Goal: Information Seeking & Learning: Learn about a topic

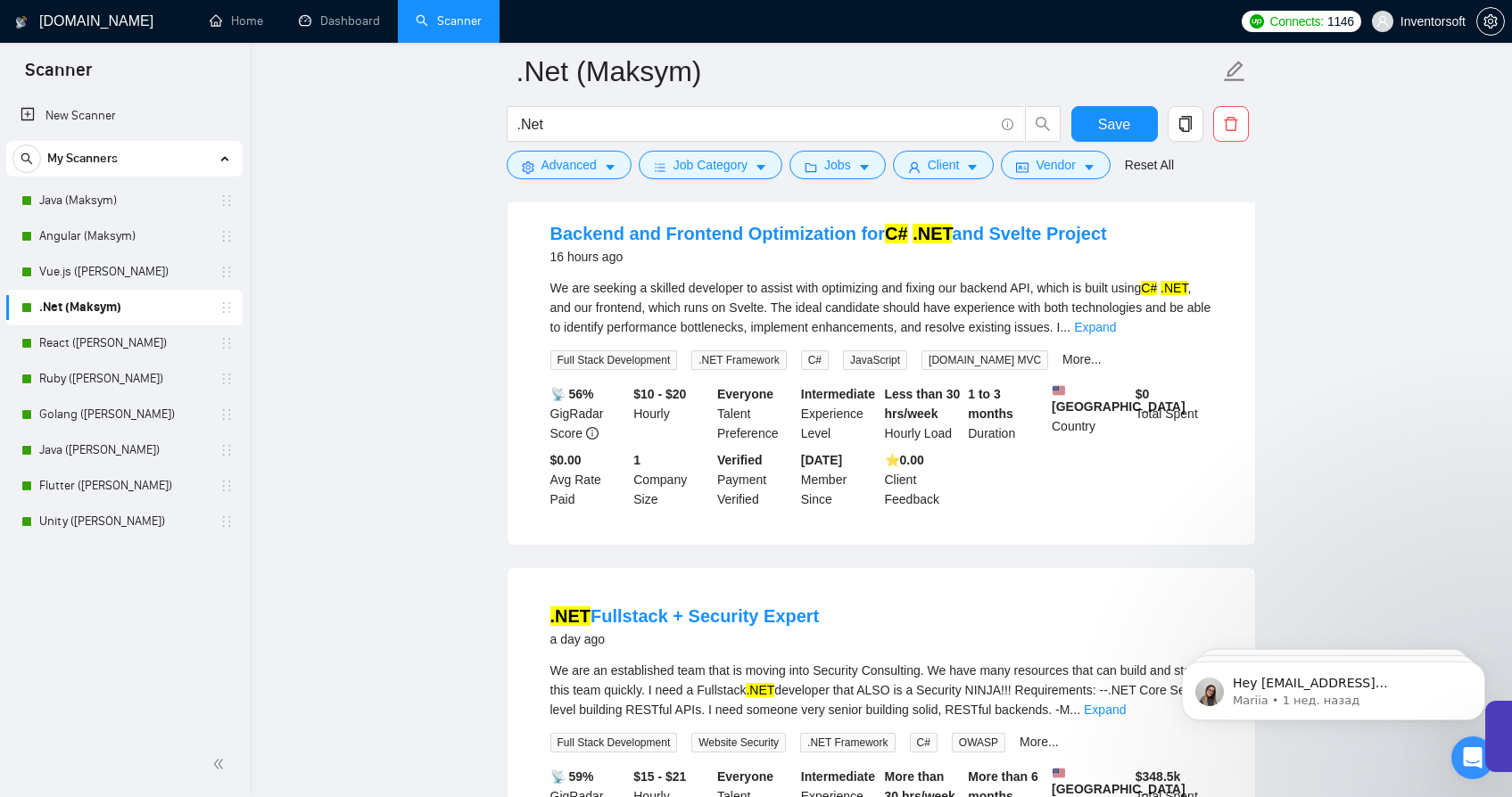
scroll to position [648, 0]
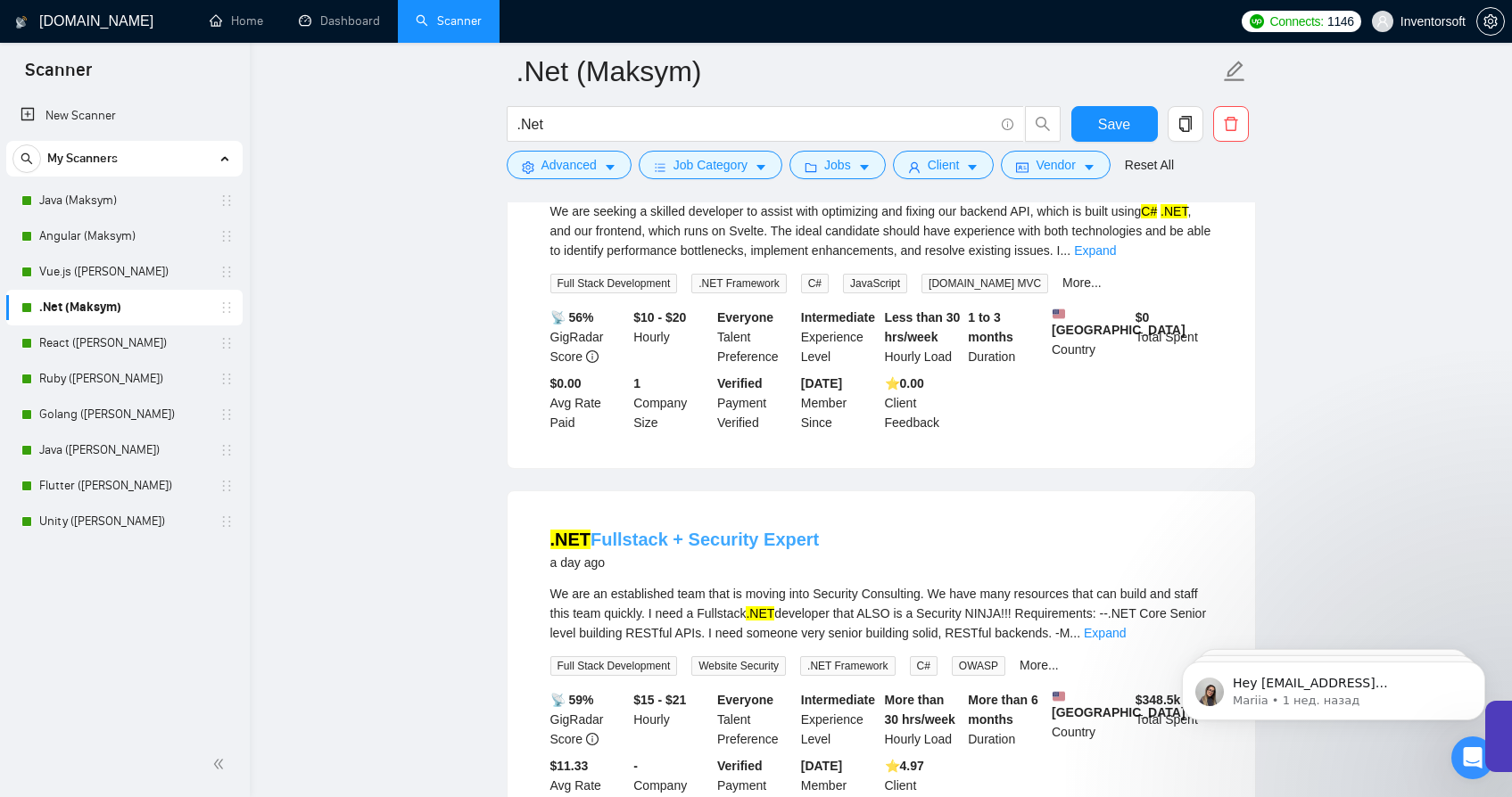
click at [658, 546] on link ".NET Fullstack + Security Expert" at bounding box center [685, 539] width 269 height 19
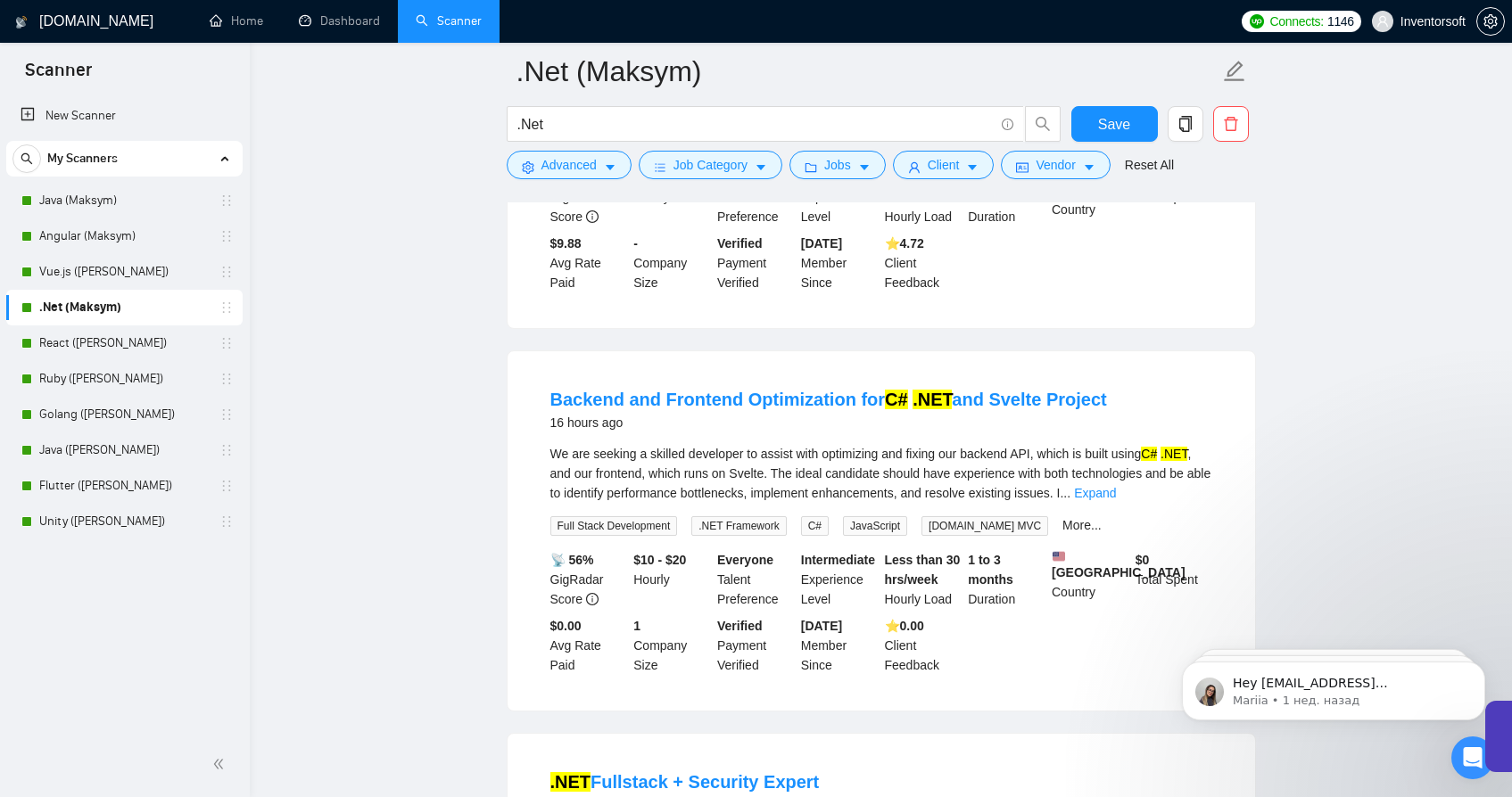
scroll to position [313, 0]
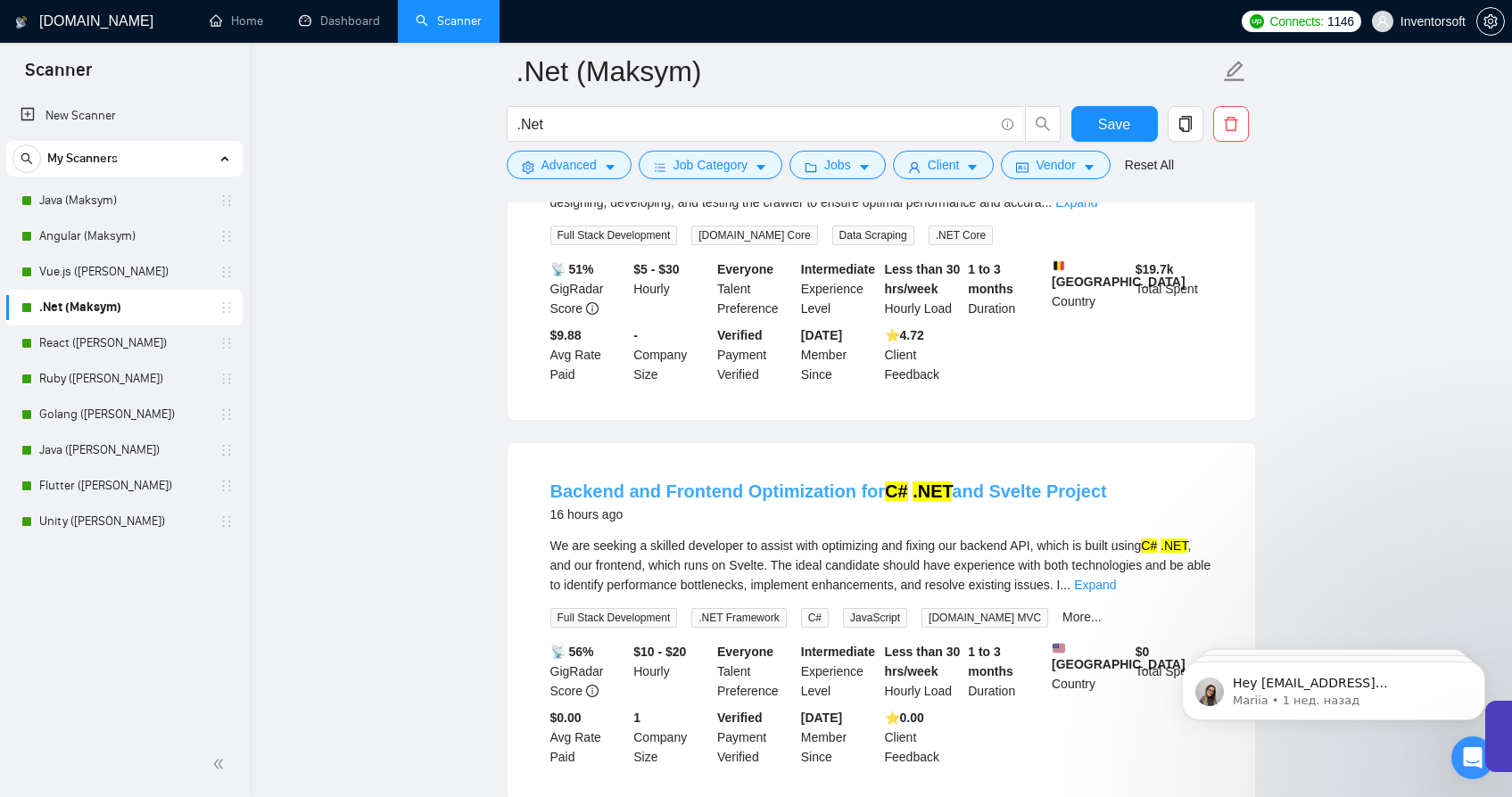
click at [758, 487] on link "Backend and Frontend Optimization for C# .NET and Svelte Project" at bounding box center [828, 491] width 556 height 19
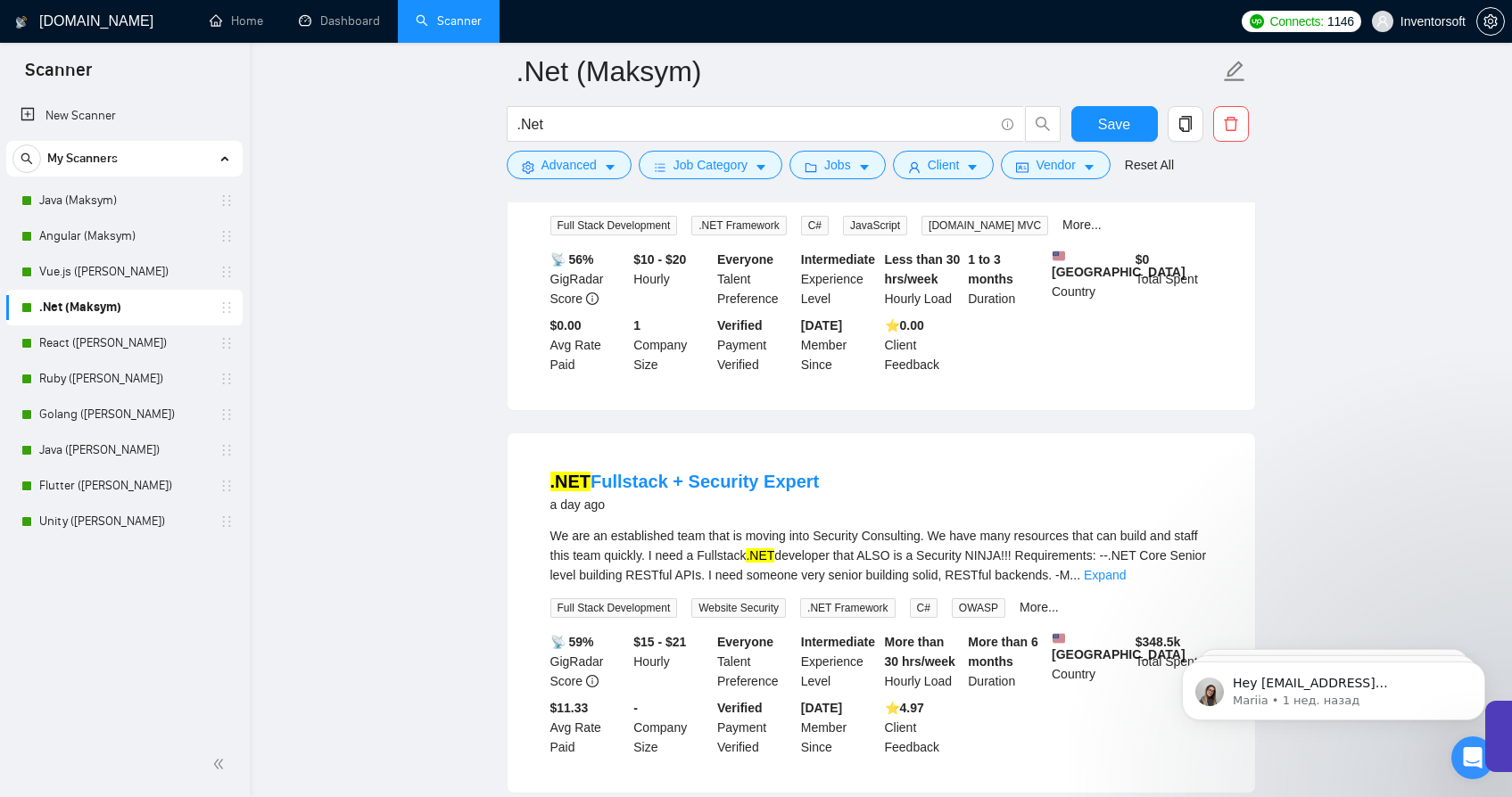
scroll to position [732, 0]
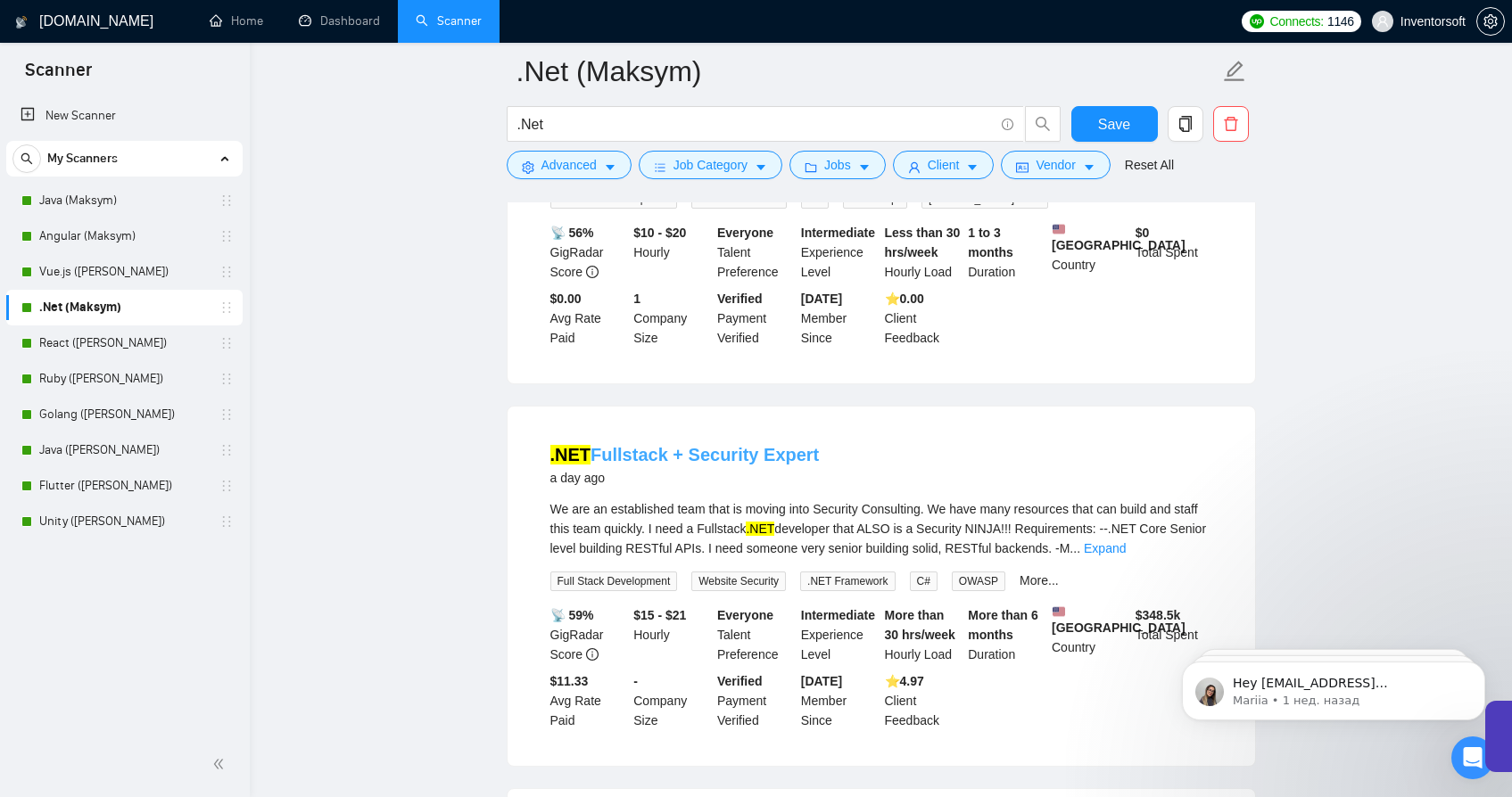
click at [651, 465] on link ".NET Fullstack + Security Expert" at bounding box center [685, 454] width 269 height 19
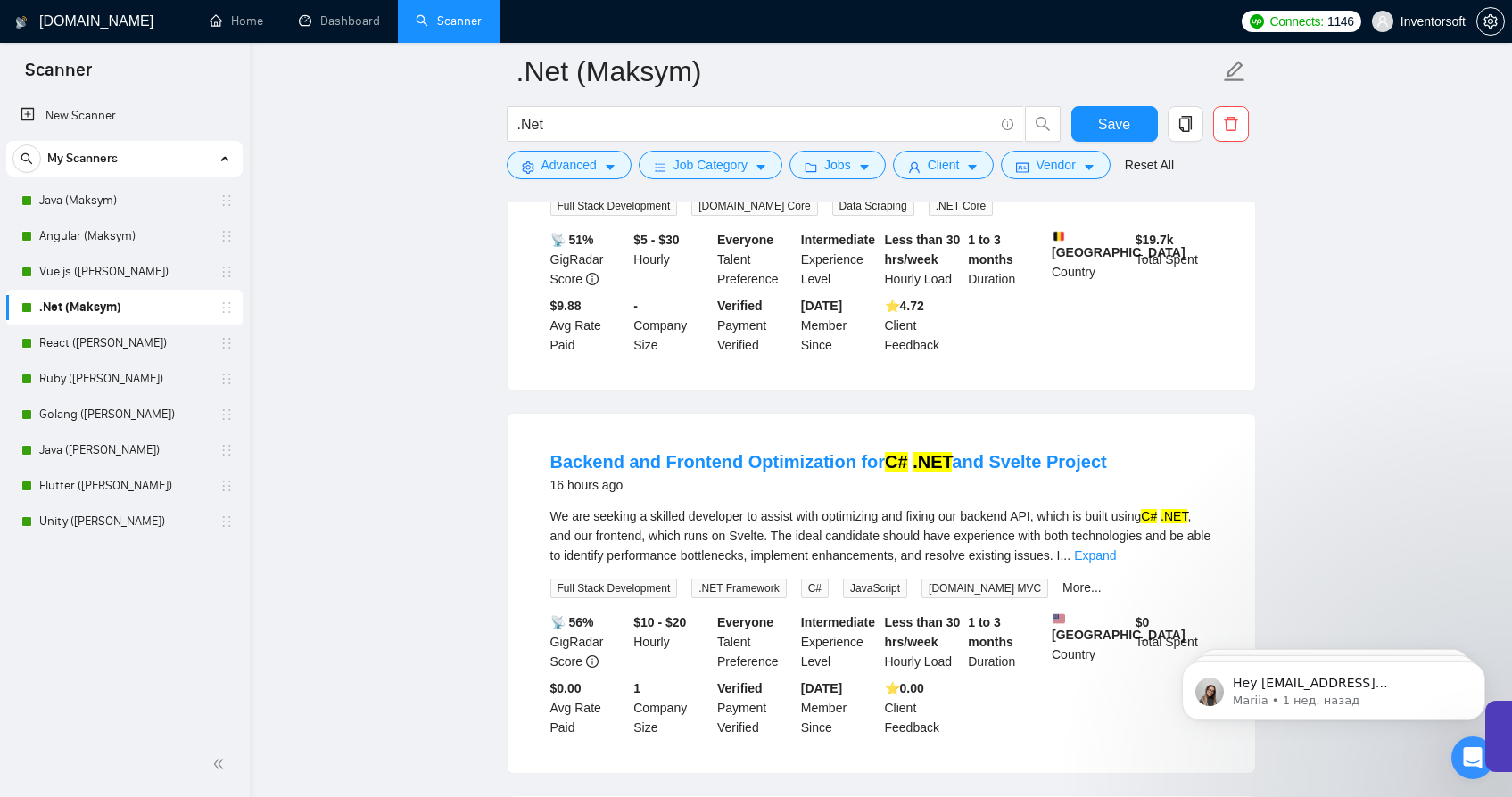
scroll to position [351, 0]
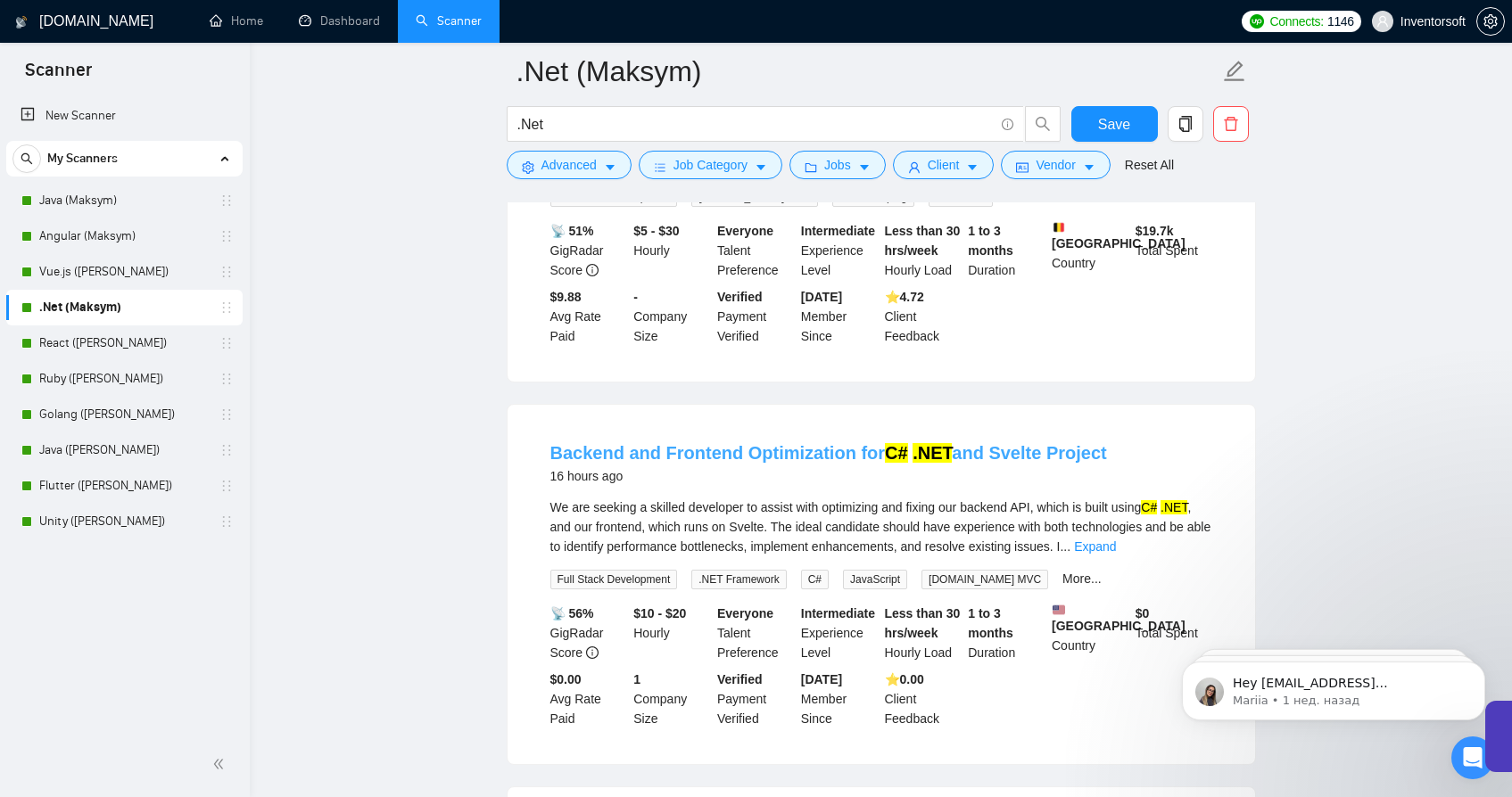
click at [760, 457] on link "Backend and Frontend Optimization for C# .NET and Svelte Project" at bounding box center [828, 453] width 556 height 19
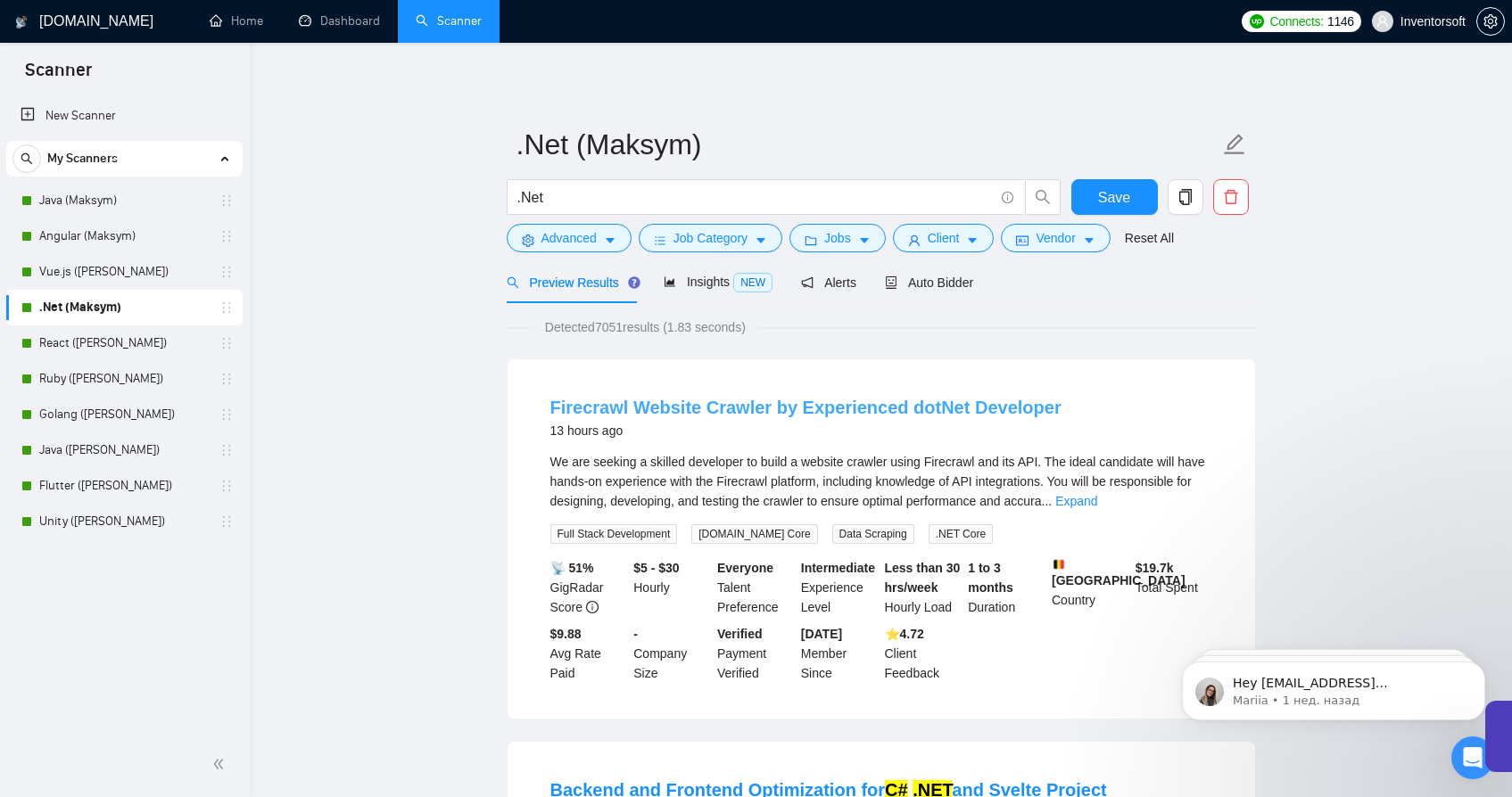
scroll to position [0, 0]
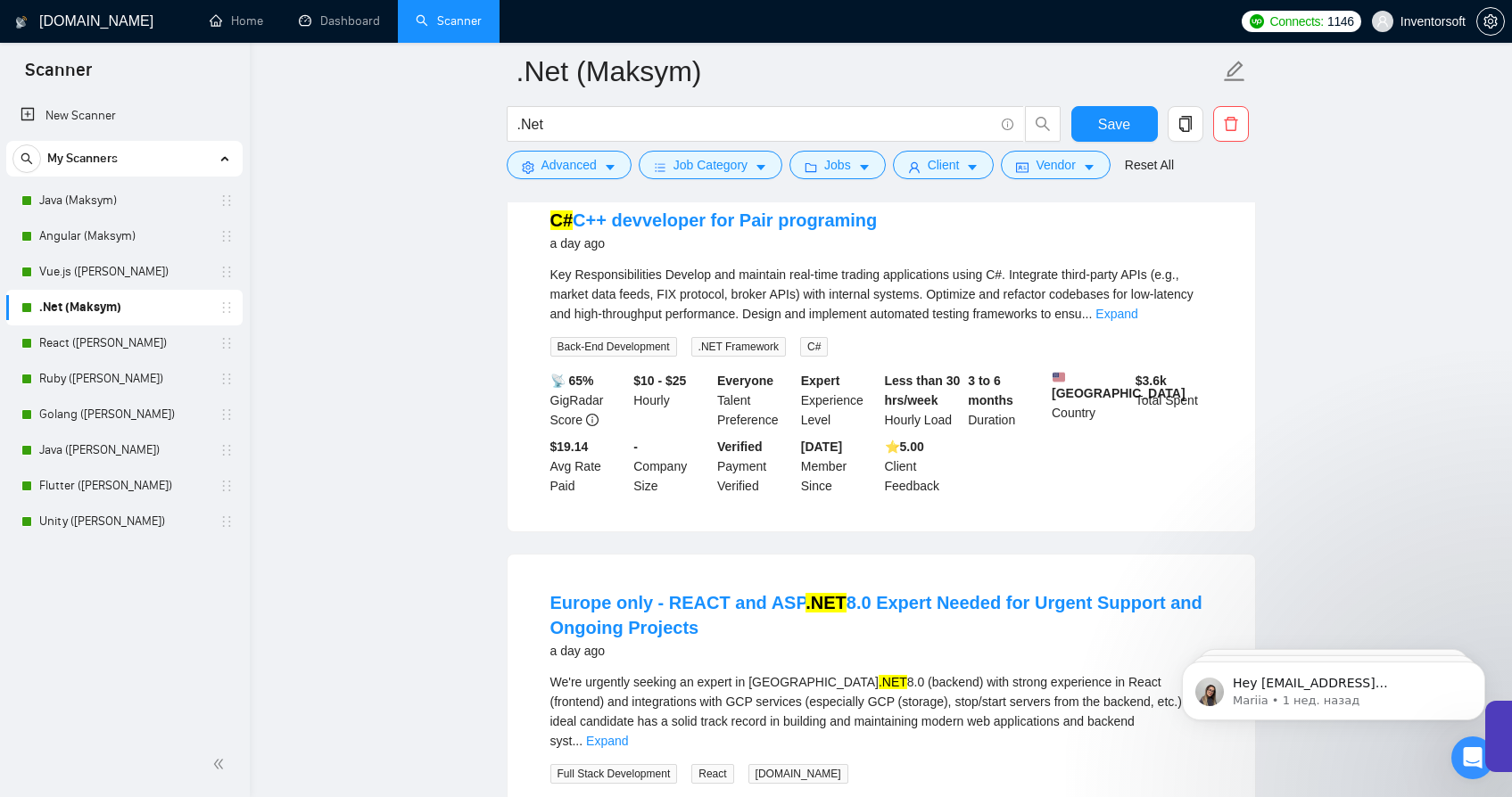
scroll to position [1351, 0]
click at [645, 229] on link "C# C++ devveloper for Pair programing" at bounding box center [714, 218] width 327 height 19
click at [764, 229] on link "C# C++ devveloper for Pair programing" at bounding box center [714, 218] width 327 height 19
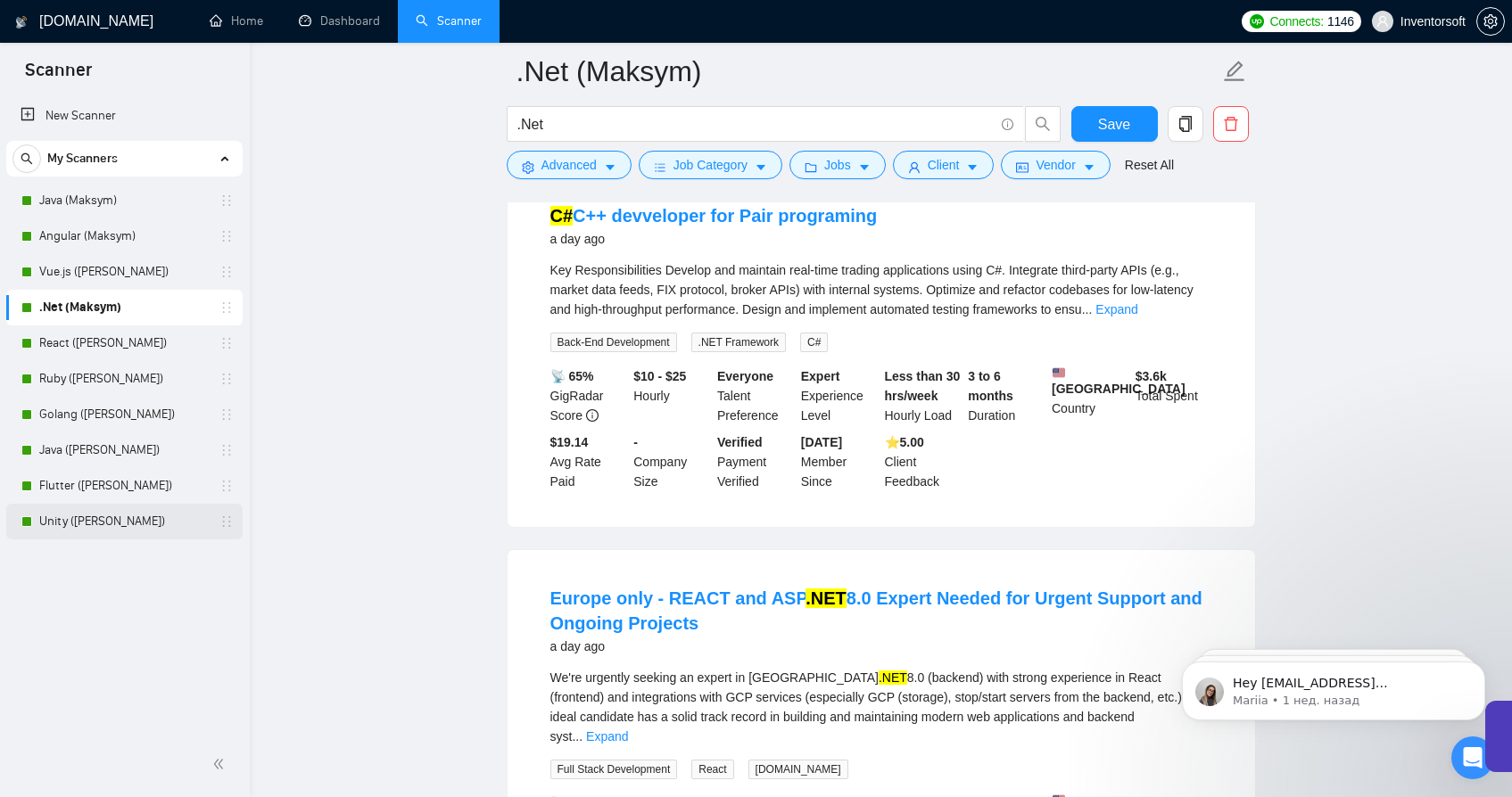
scroll to position [1358, 0]
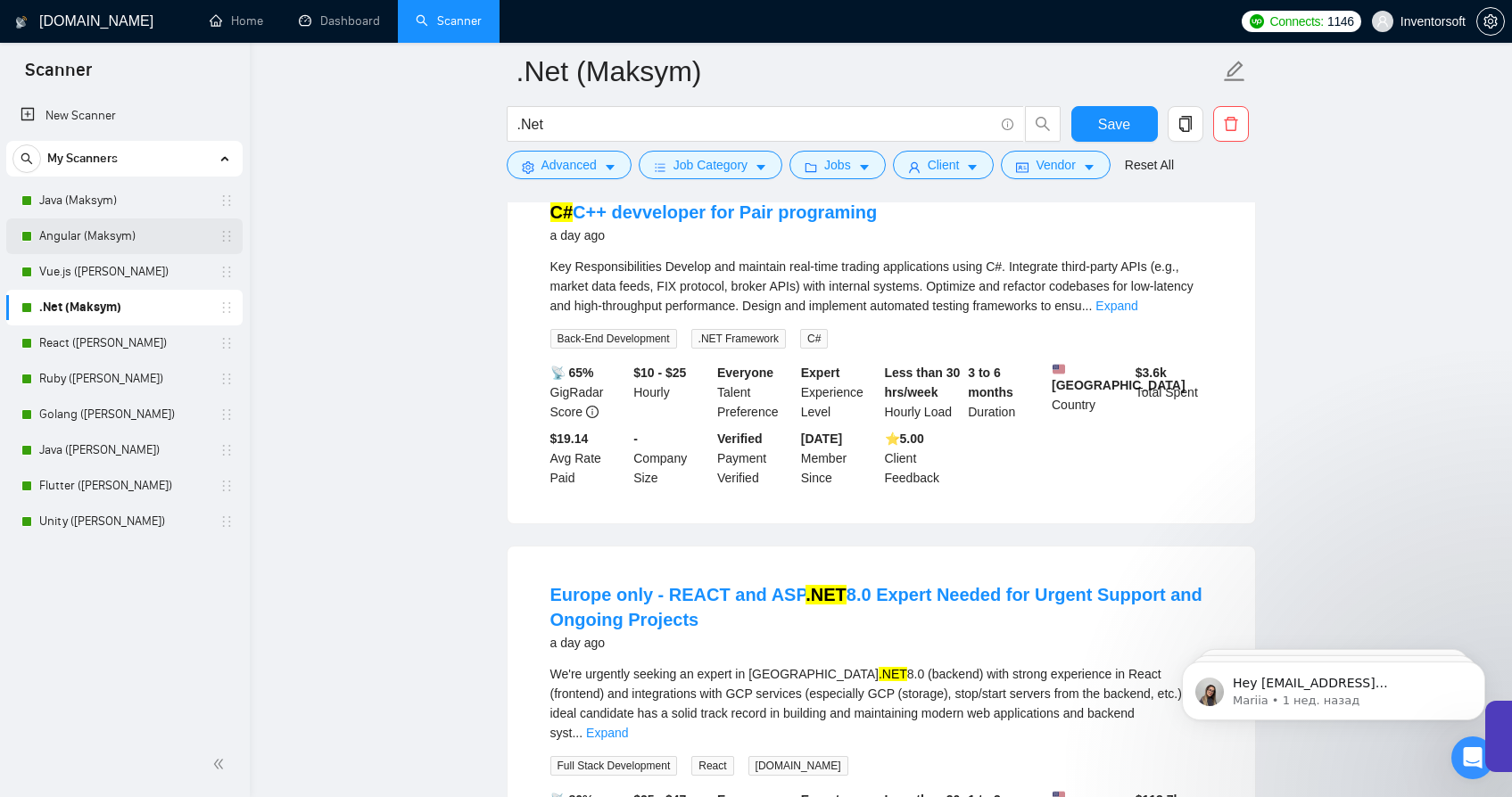
click at [80, 244] on link "Angular (Maksym)" at bounding box center [125, 236] width 170 height 36
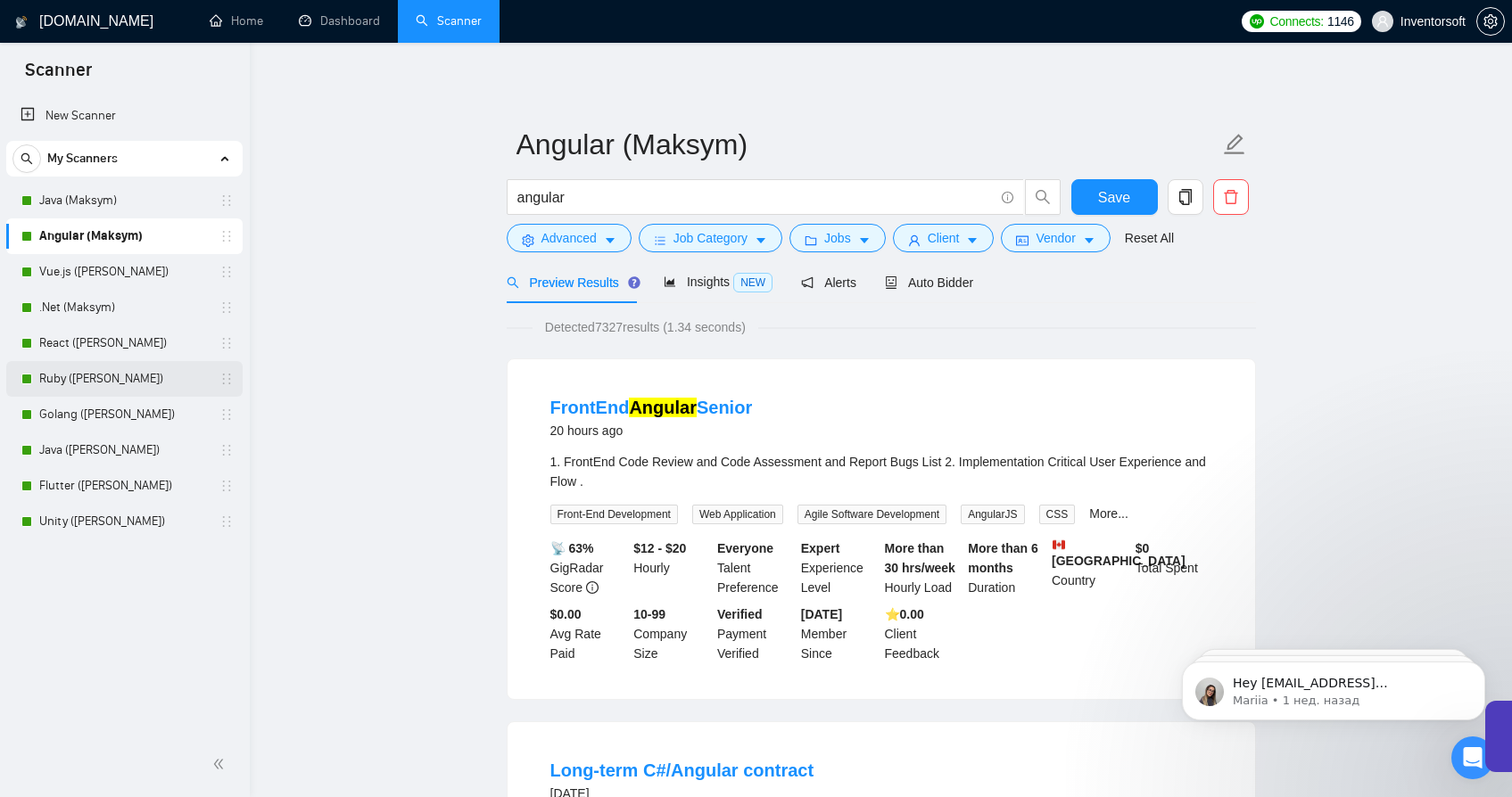
click at [94, 382] on link "Ruby ([PERSON_NAME])" at bounding box center [125, 379] width 170 height 36
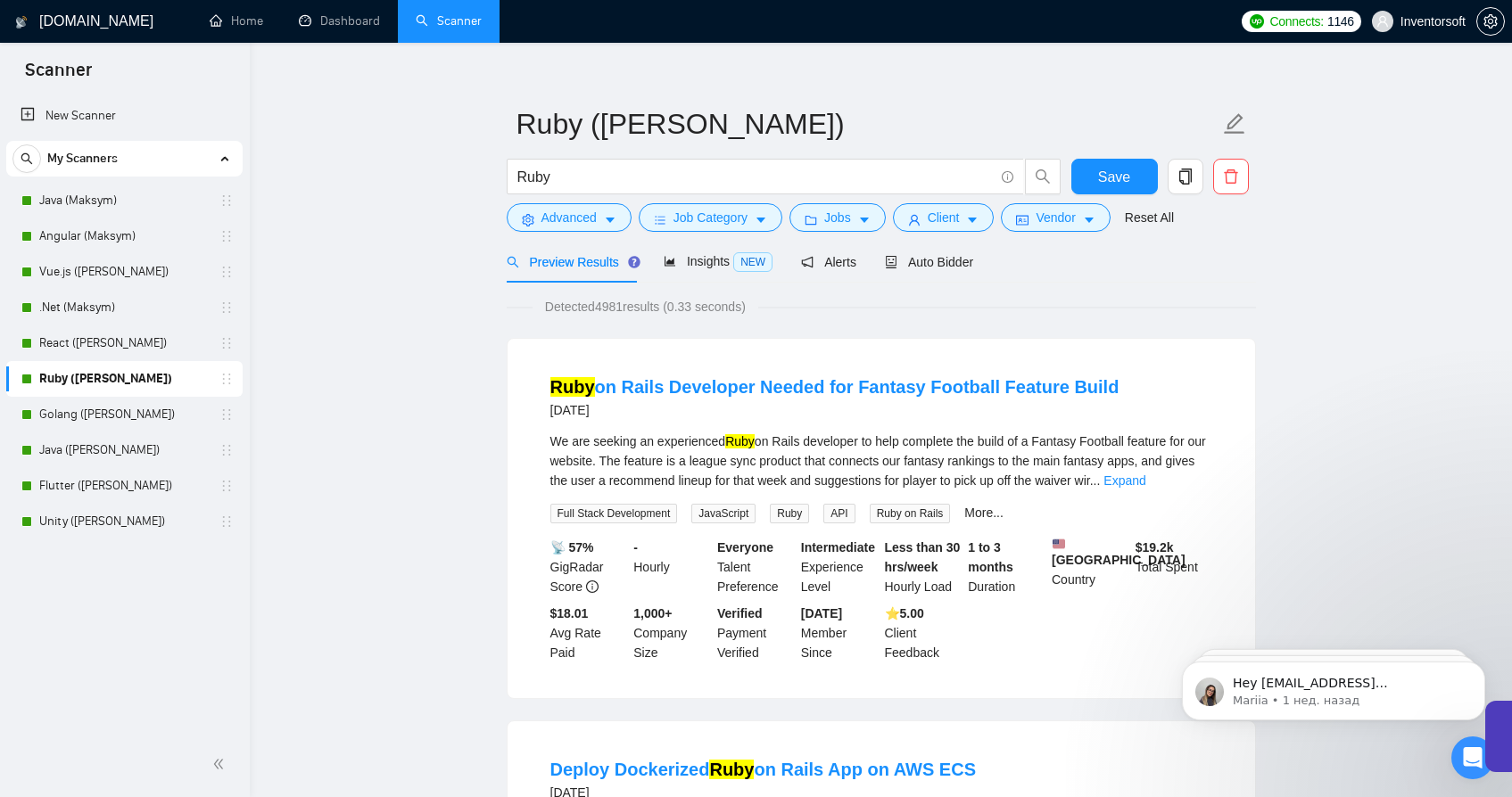
scroll to position [27, 0]
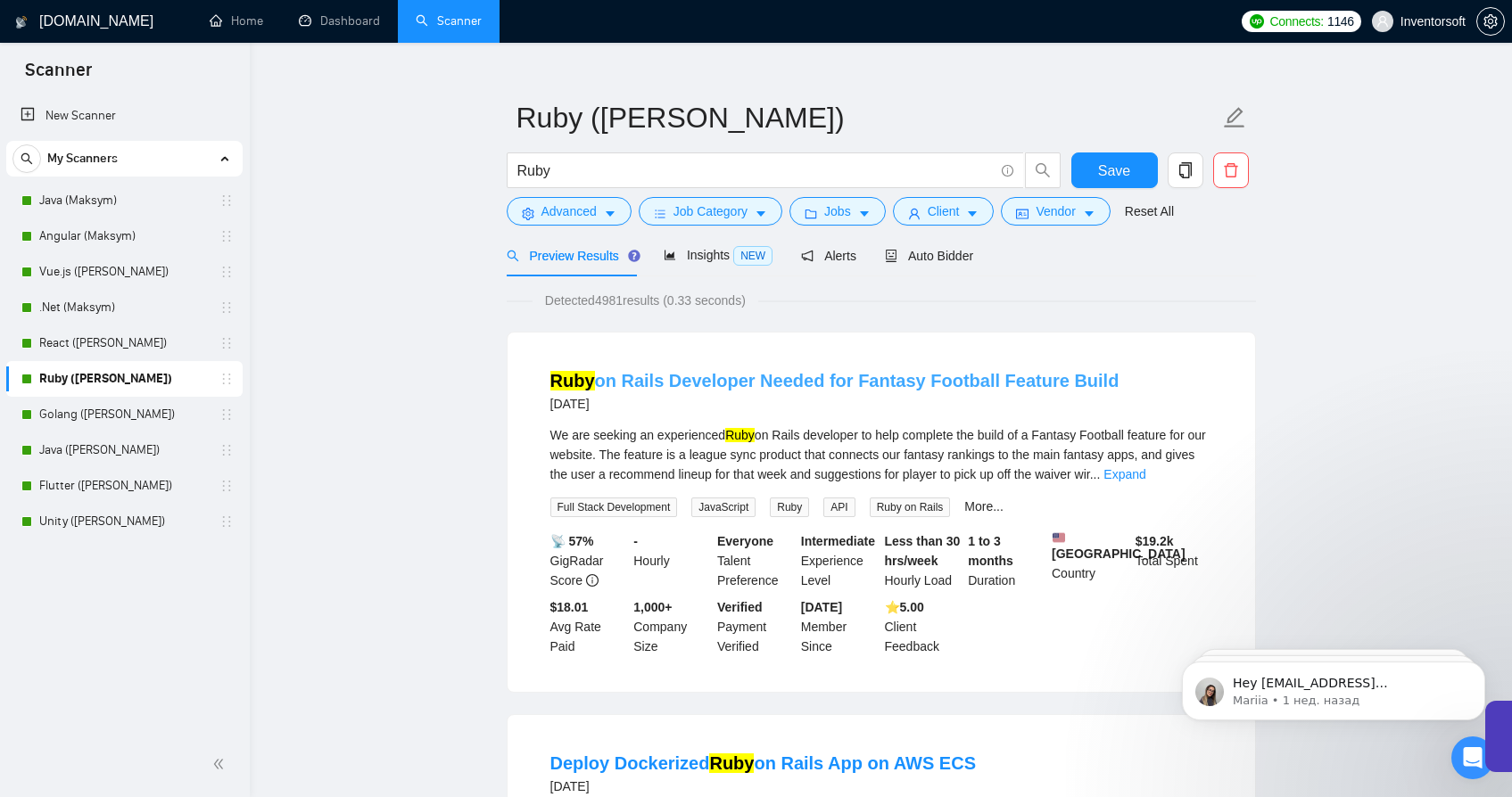
click at [708, 385] on link "Ruby on Rails Developer Needed for Fantasy Football Feature Build" at bounding box center [835, 380] width 569 height 19
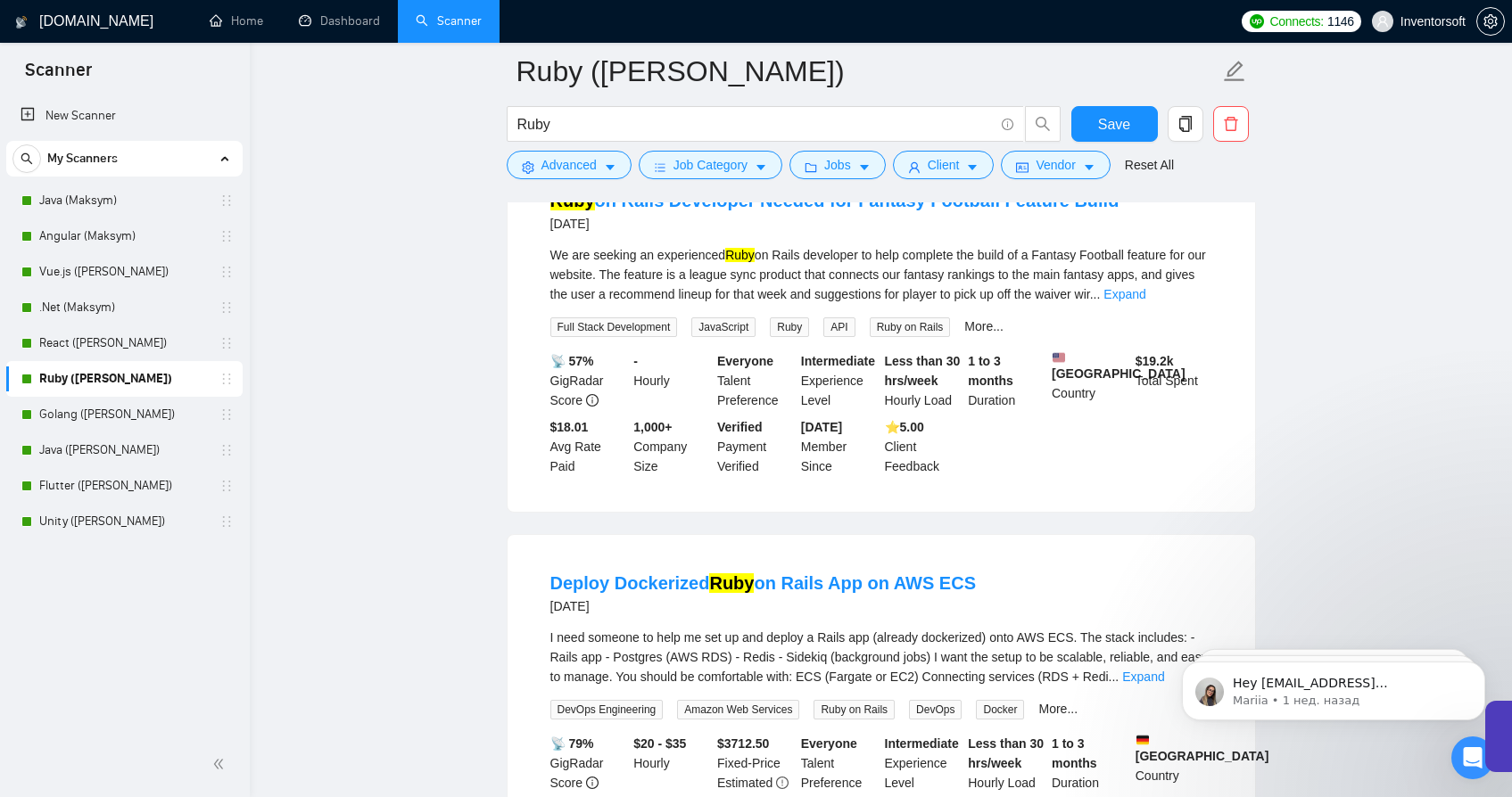
scroll to position [448, 0]
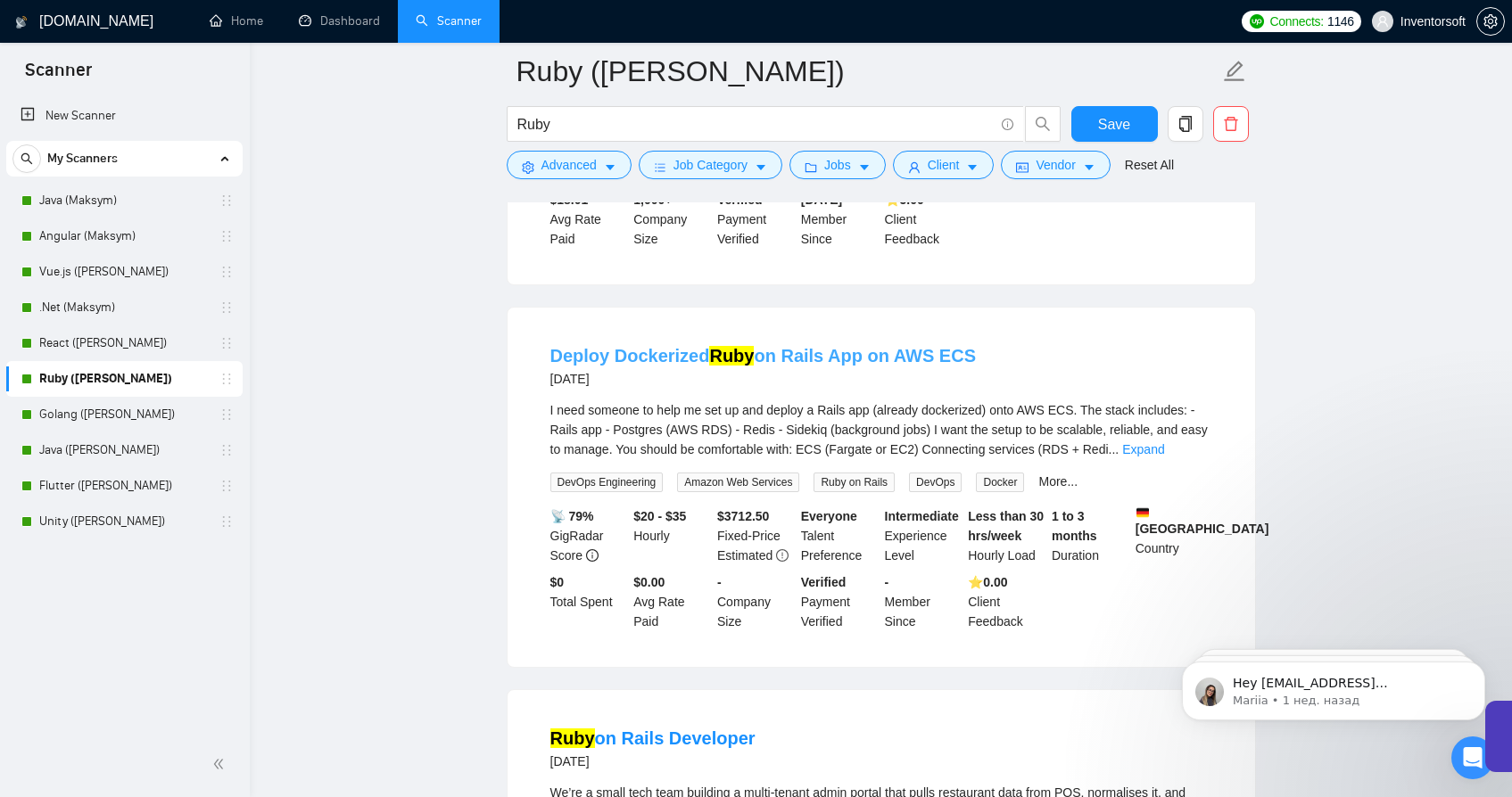
click at [606, 365] on link "Deploy Dockerized Ruby on Rails App on AWS ECS" at bounding box center [763, 355] width 425 height 19
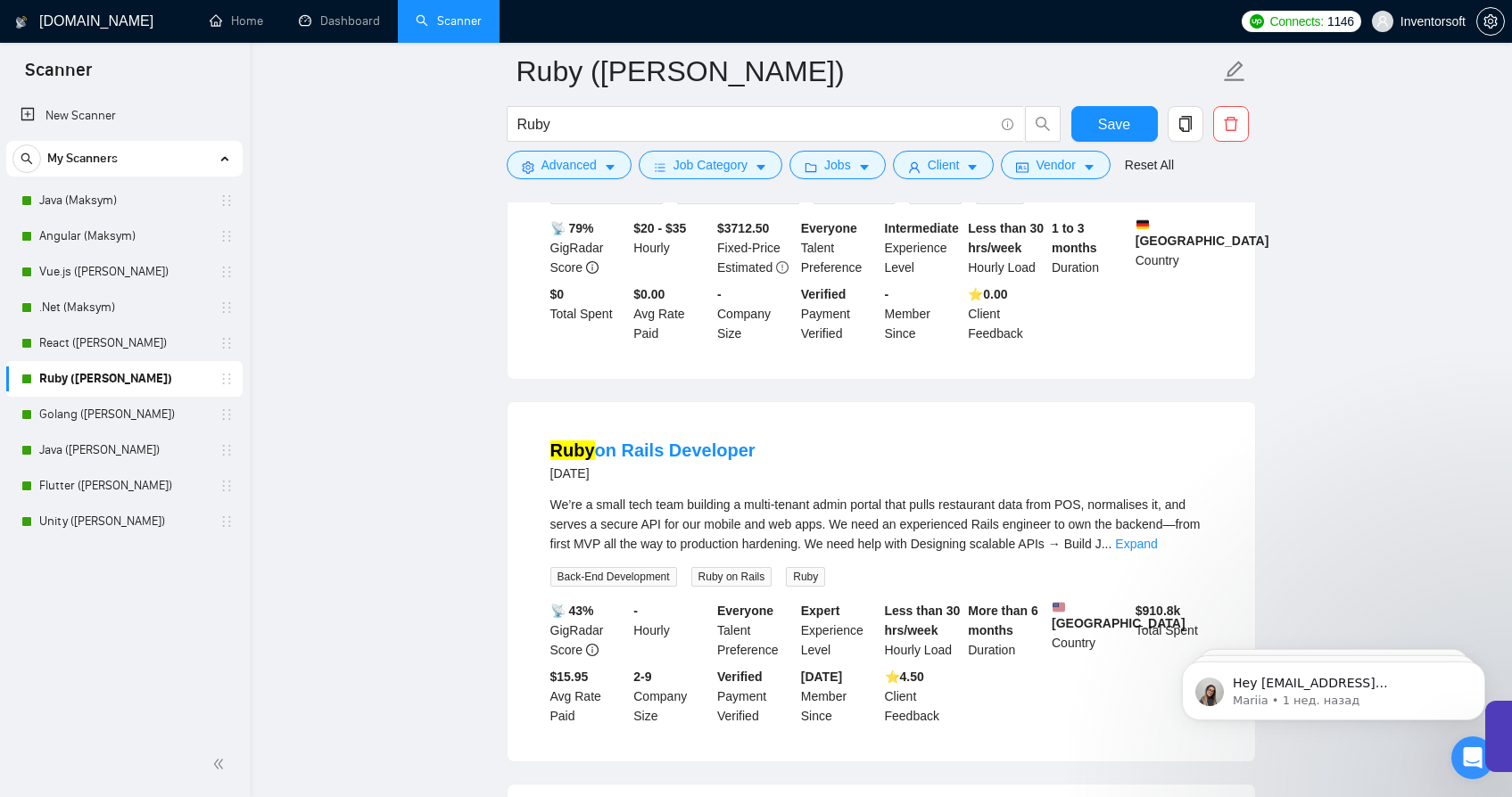
scroll to position [919, 0]
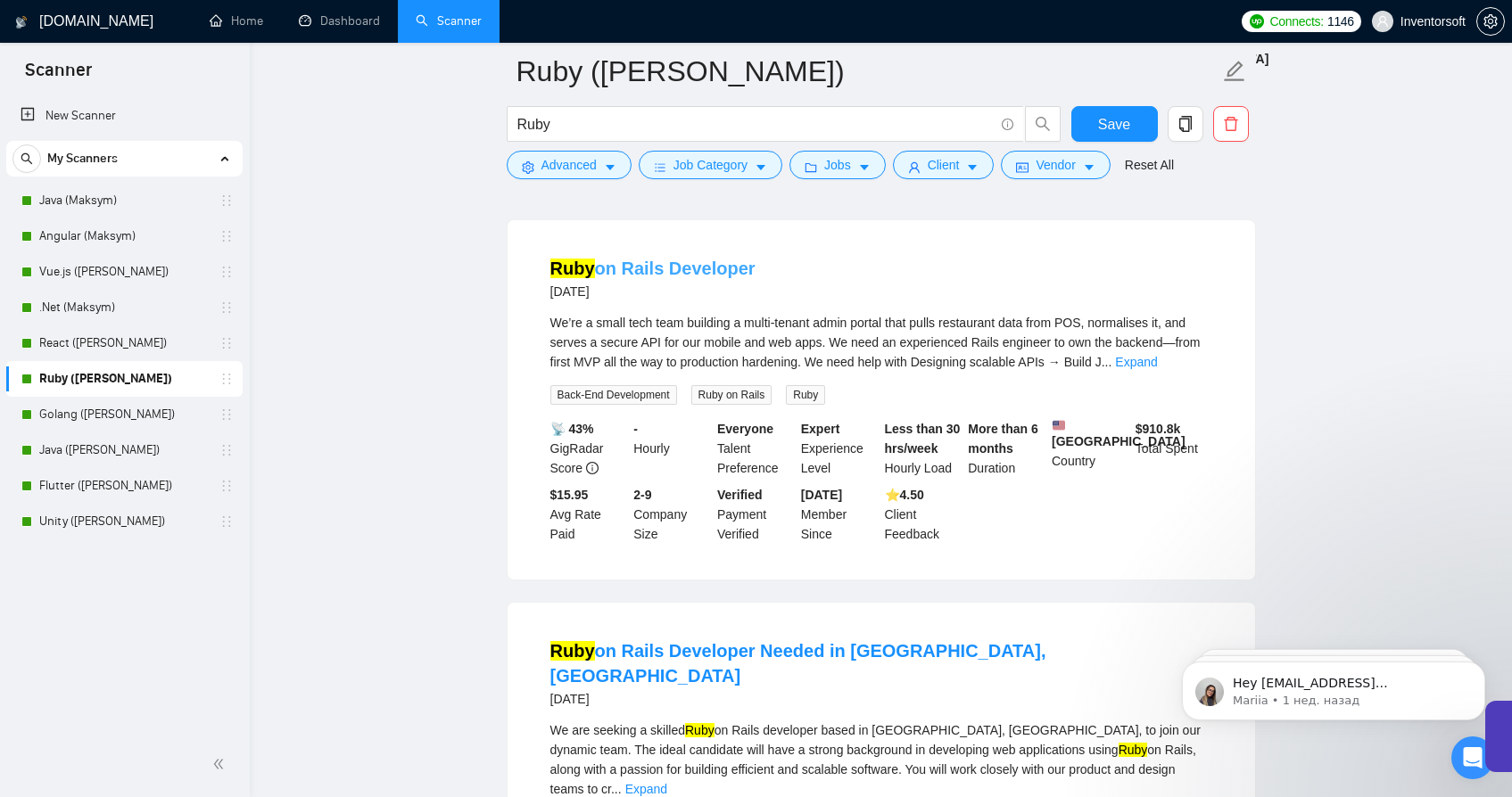
click at [633, 279] on link "Ruby on Rails Developer" at bounding box center [653, 268] width 205 height 19
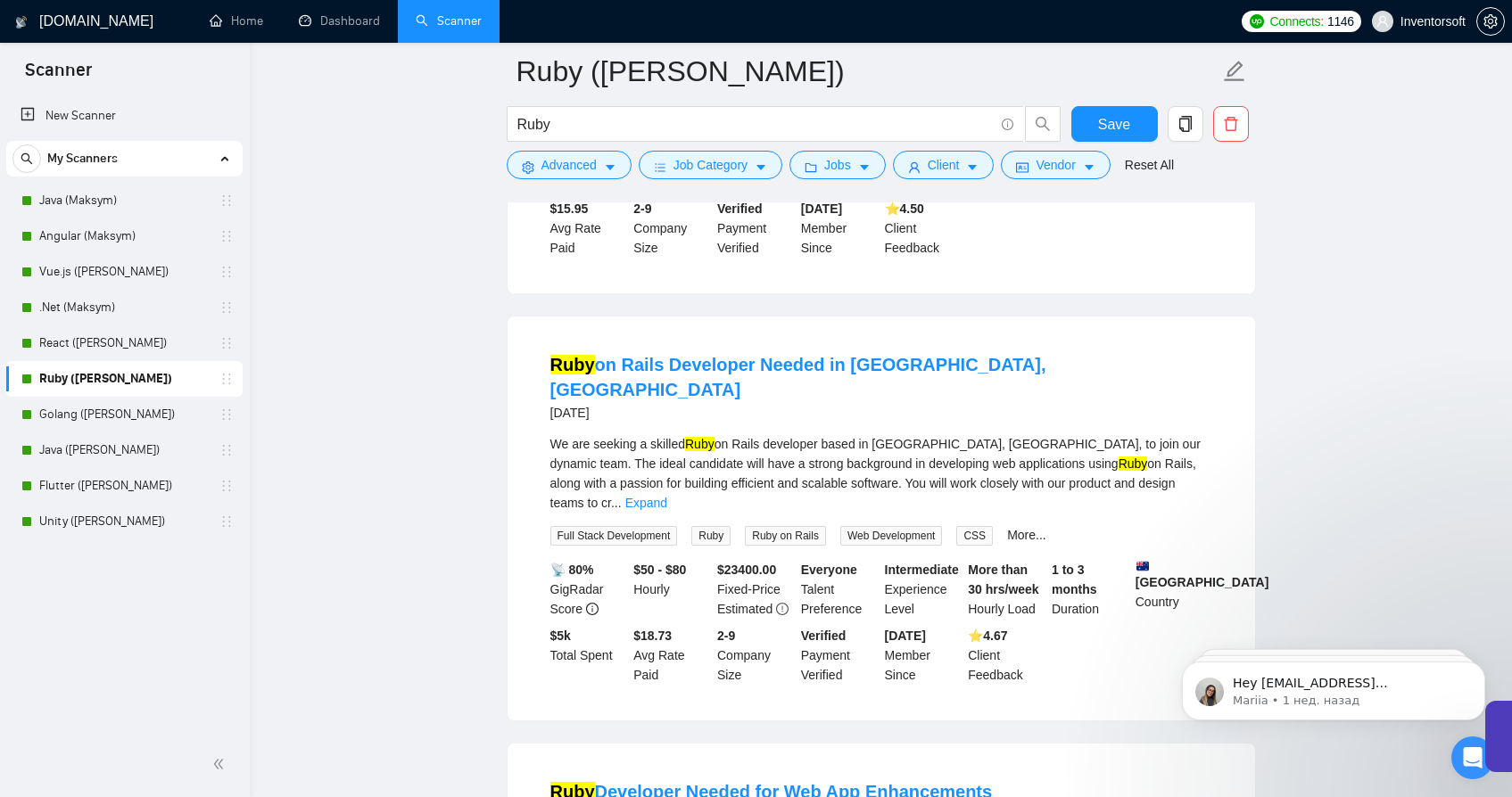
scroll to position [1213, 0]
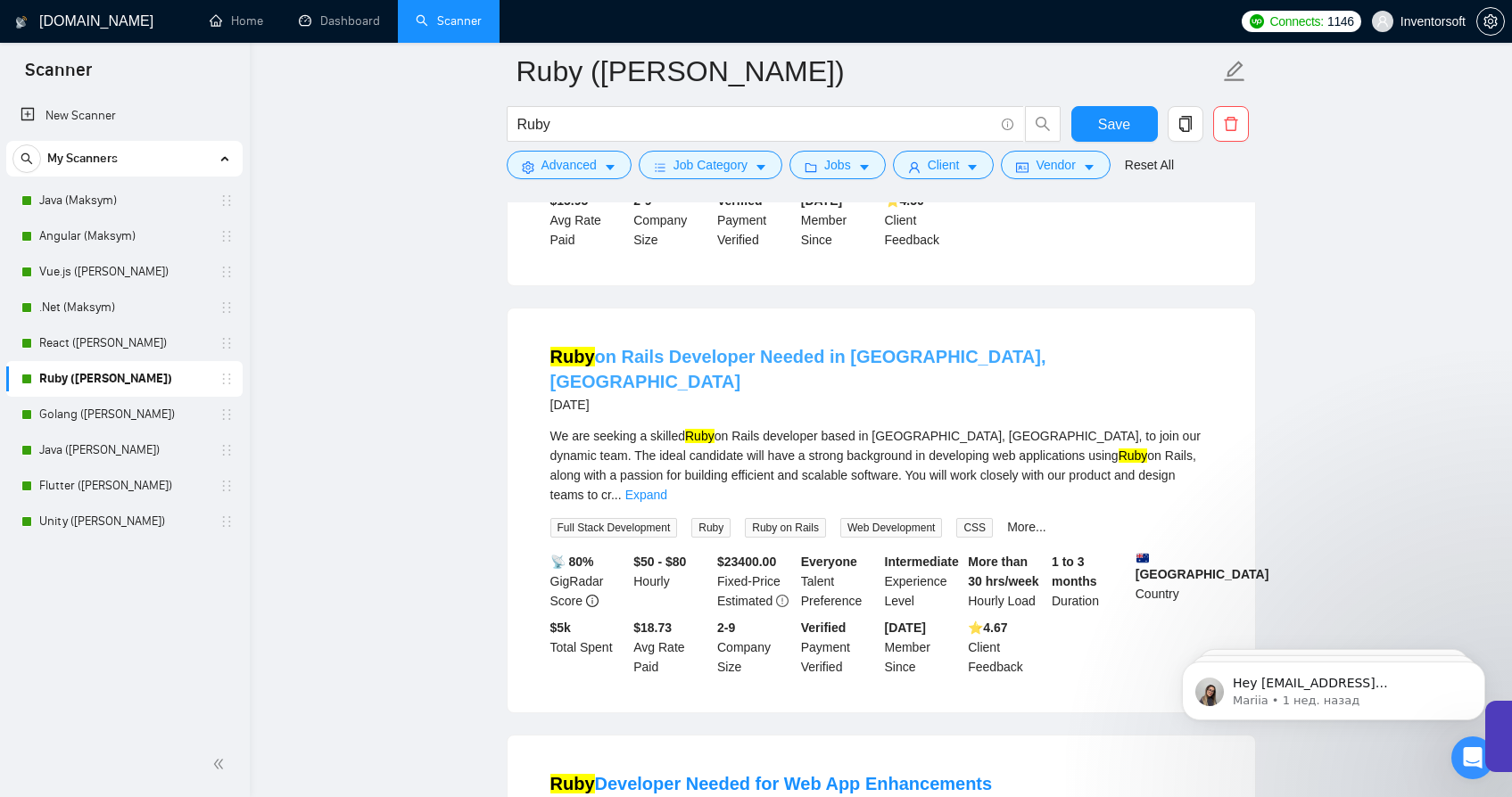
click at [740, 387] on link "Ruby on Rails Developer Needed in [GEOGRAPHIC_DATA], [GEOGRAPHIC_DATA]" at bounding box center [799, 369] width 496 height 44
